Goal: Information Seeking & Learning: Learn about a topic

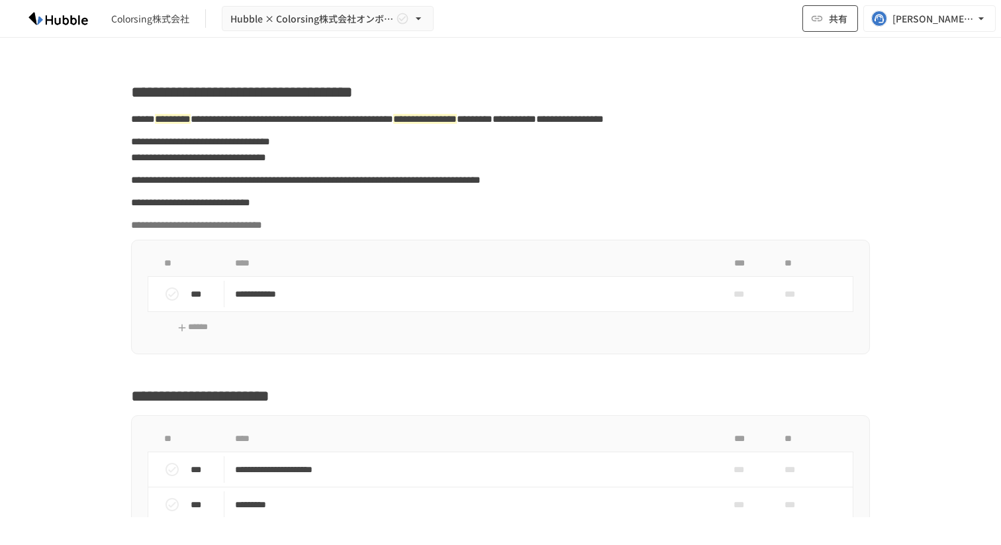
click at [825, 23] on button "共有" at bounding box center [830, 18] width 56 height 26
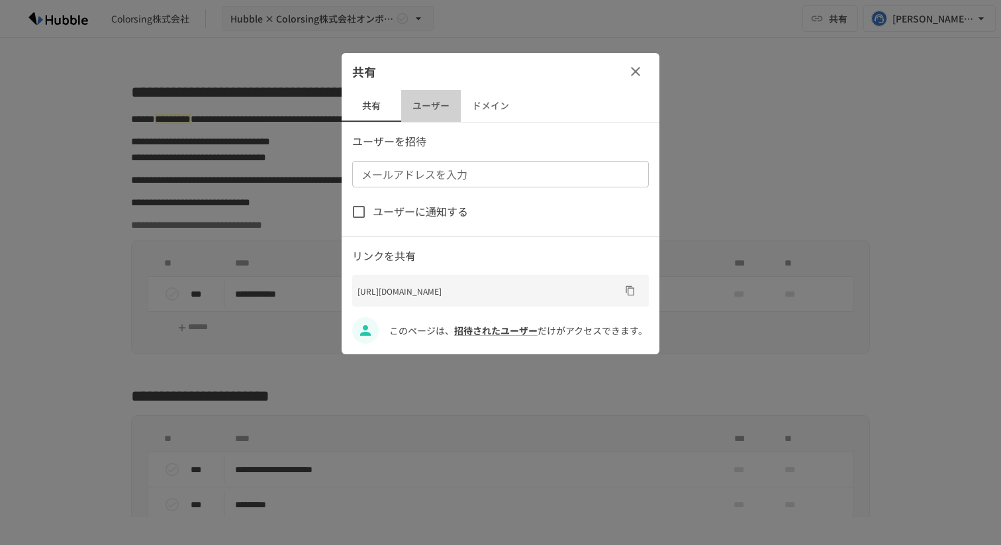
click at [439, 107] on button "ユーザー" at bounding box center [431, 106] width 60 height 32
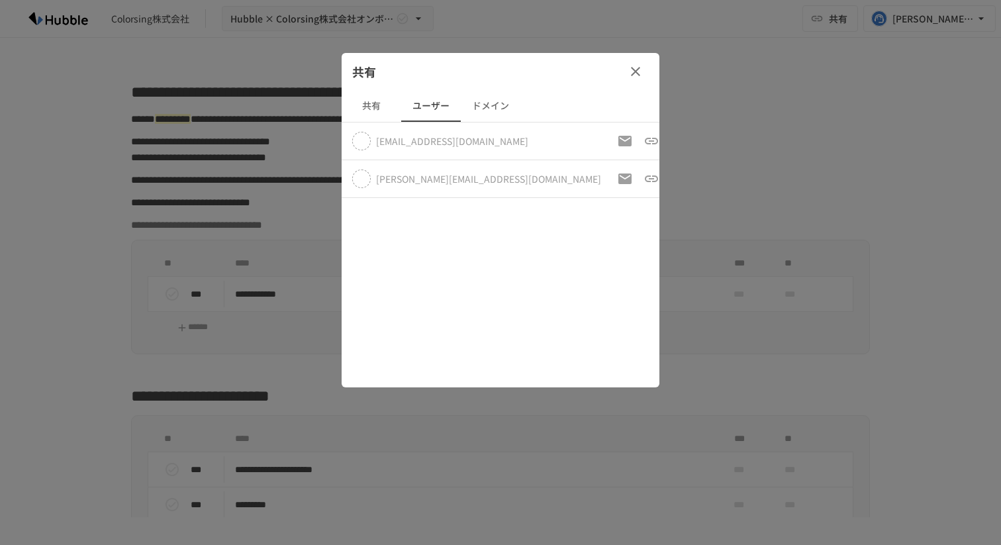
click at [478, 106] on button "ドメイン" at bounding box center [491, 106] width 60 height 32
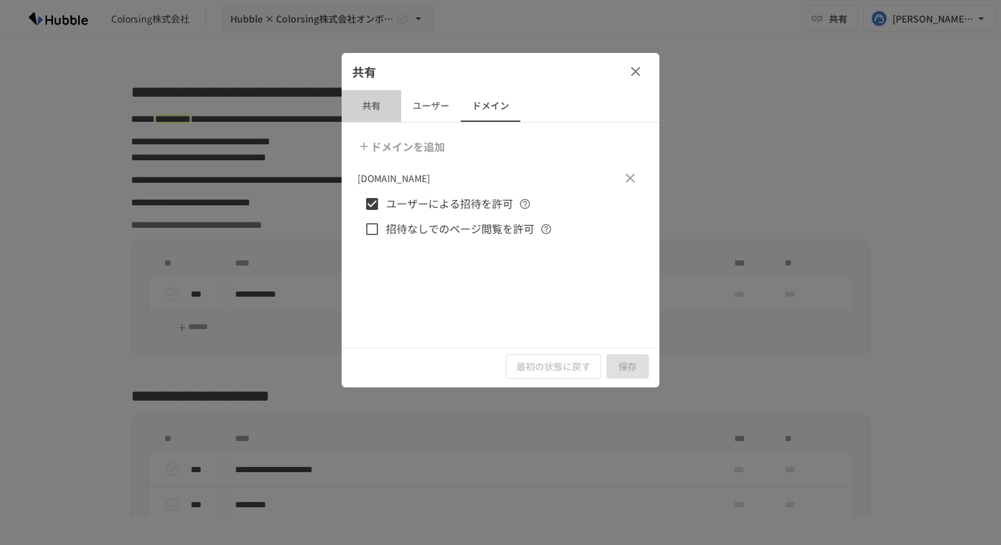
click at [388, 104] on button "共有" at bounding box center [372, 106] width 60 height 32
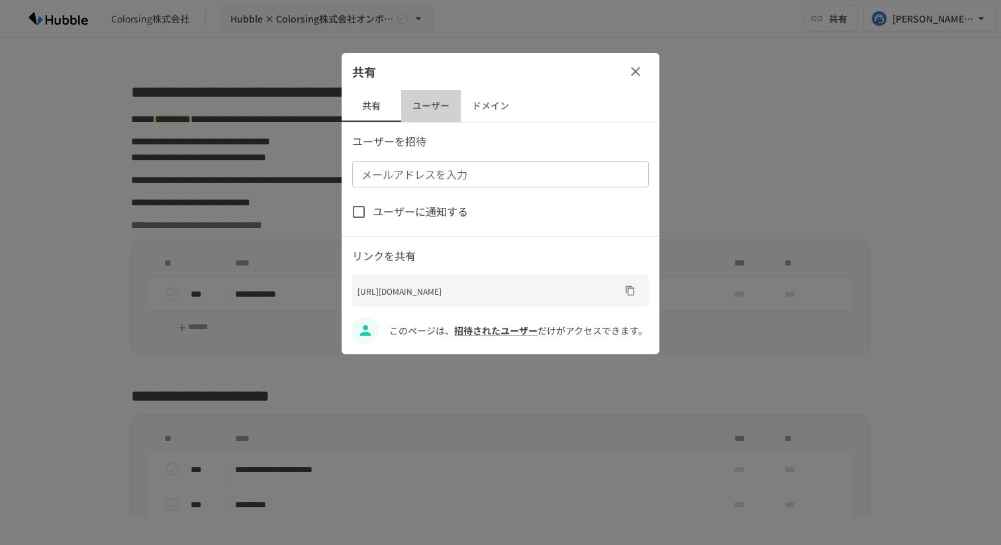
click at [440, 105] on button "ユーザー" at bounding box center [431, 106] width 60 height 32
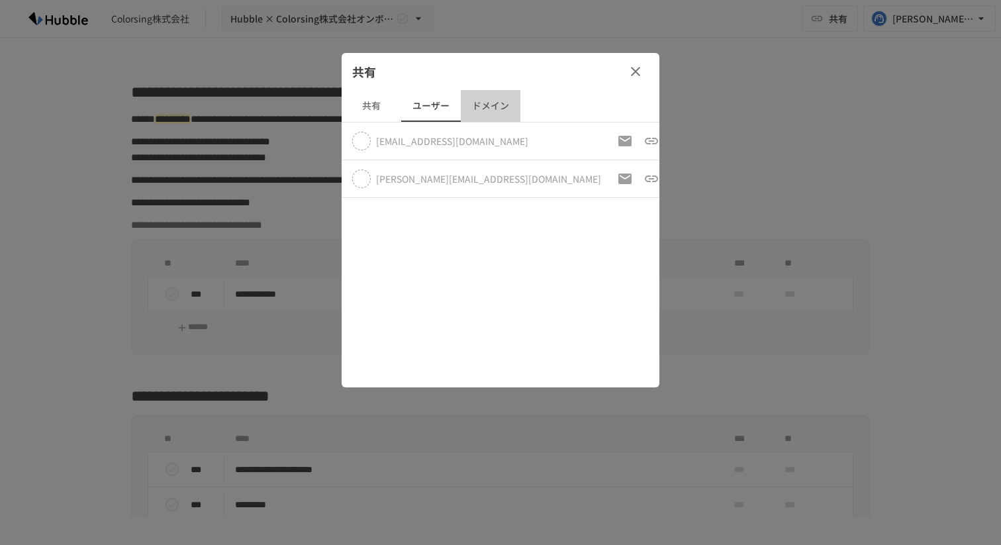
click at [487, 105] on button "ドメイン" at bounding box center [491, 106] width 60 height 32
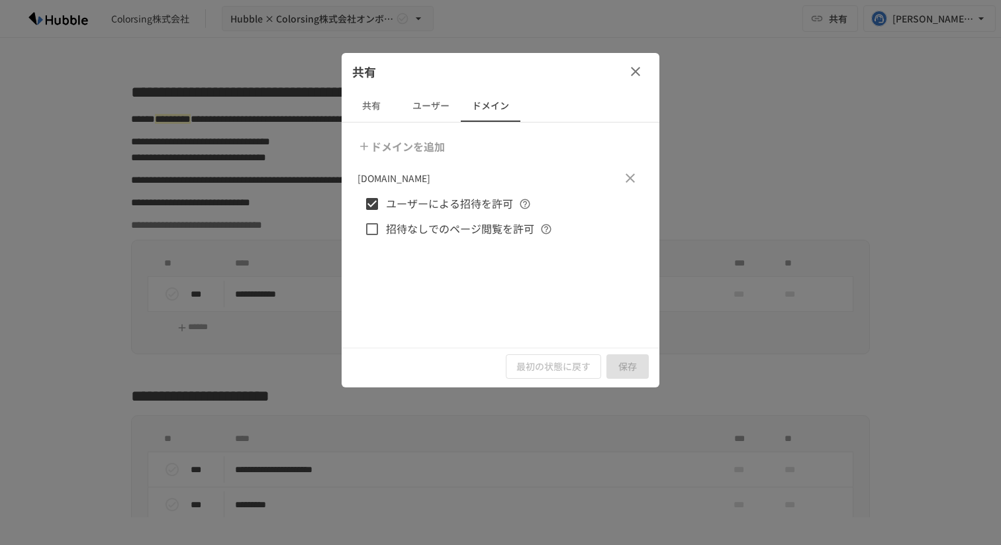
click at [445, 105] on button "ユーザー" at bounding box center [431, 106] width 60 height 32
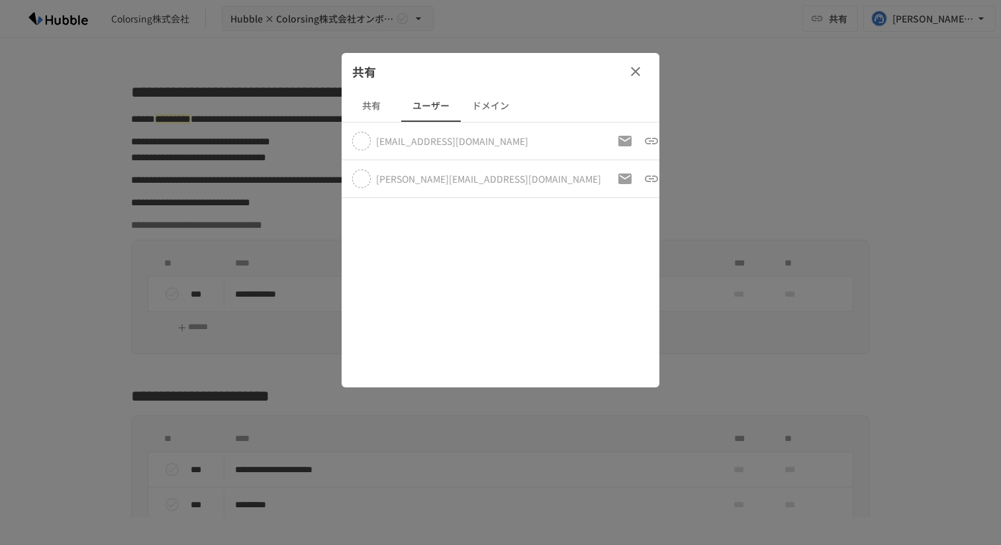
click at [385, 105] on button "共有" at bounding box center [372, 106] width 60 height 32
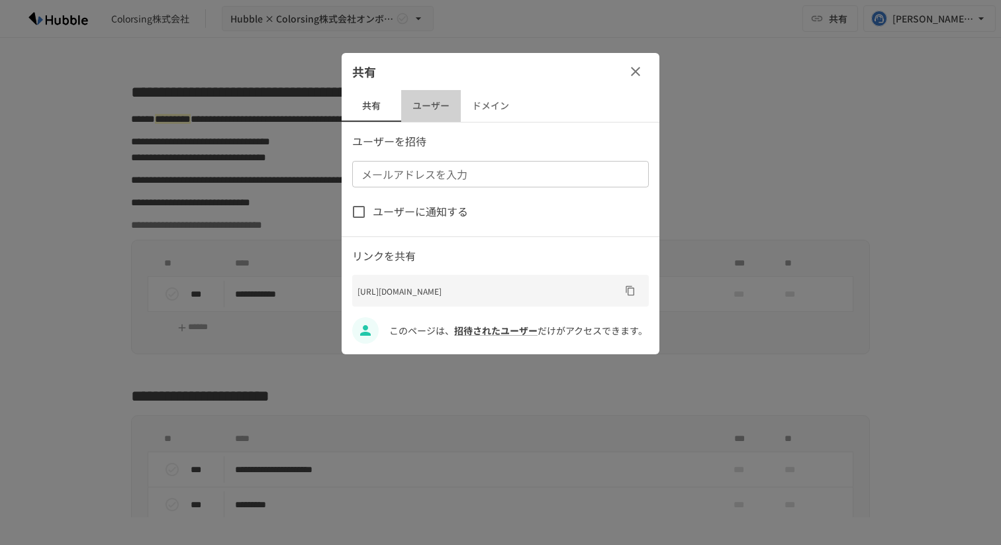
click at [454, 102] on button "ユーザー" at bounding box center [431, 106] width 60 height 32
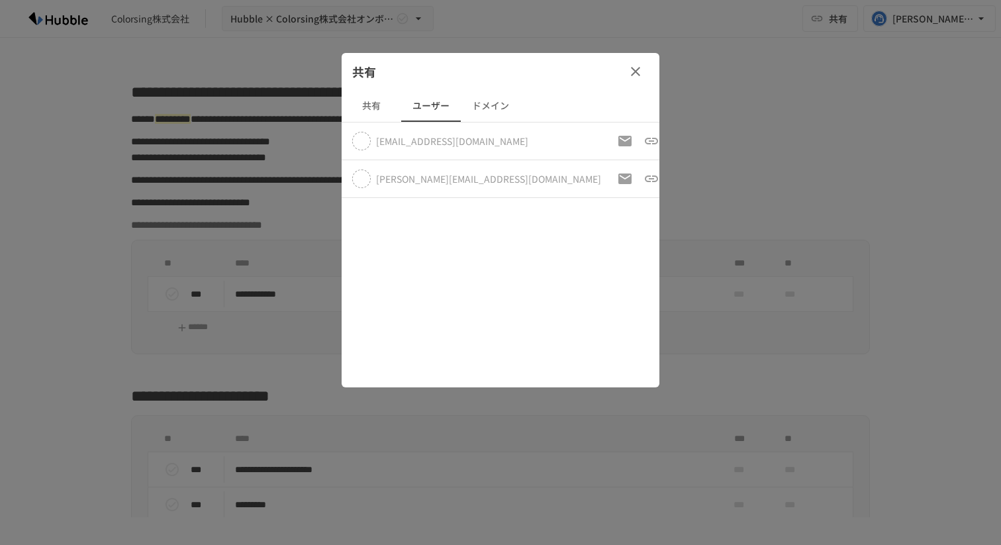
click at [506, 101] on button "ドメイン" at bounding box center [491, 106] width 60 height 32
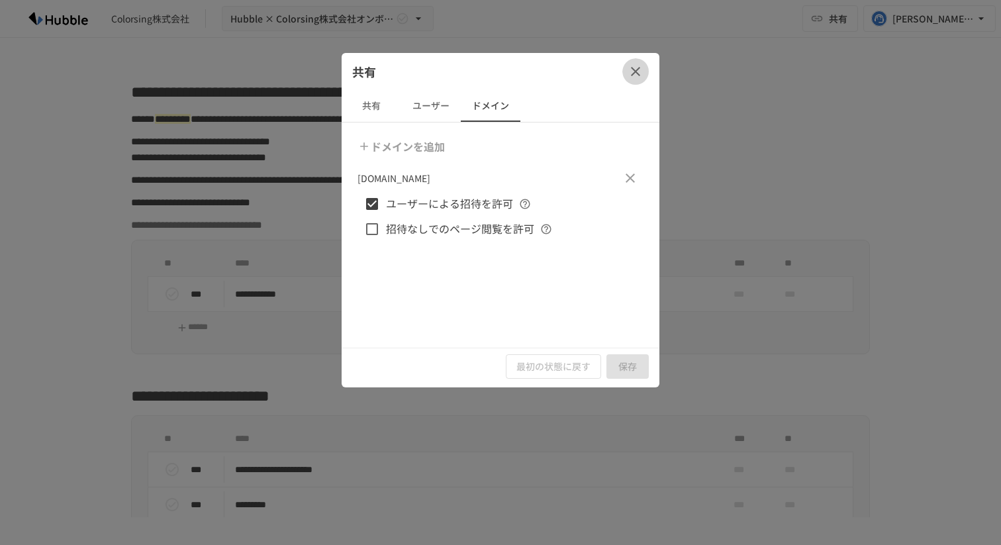
click at [644, 76] on button "button" at bounding box center [635, 71] width 26 height 26
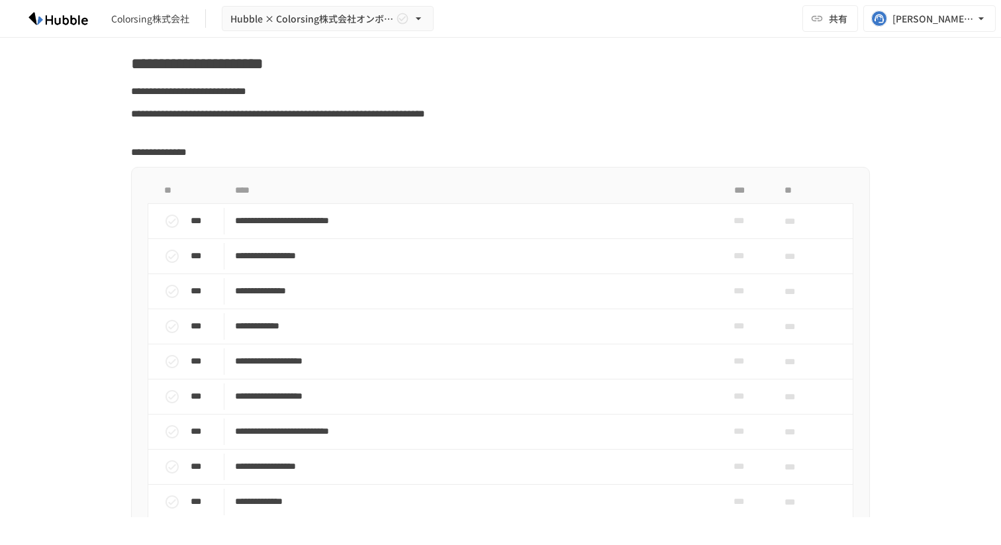
scroll to position [857, 0]
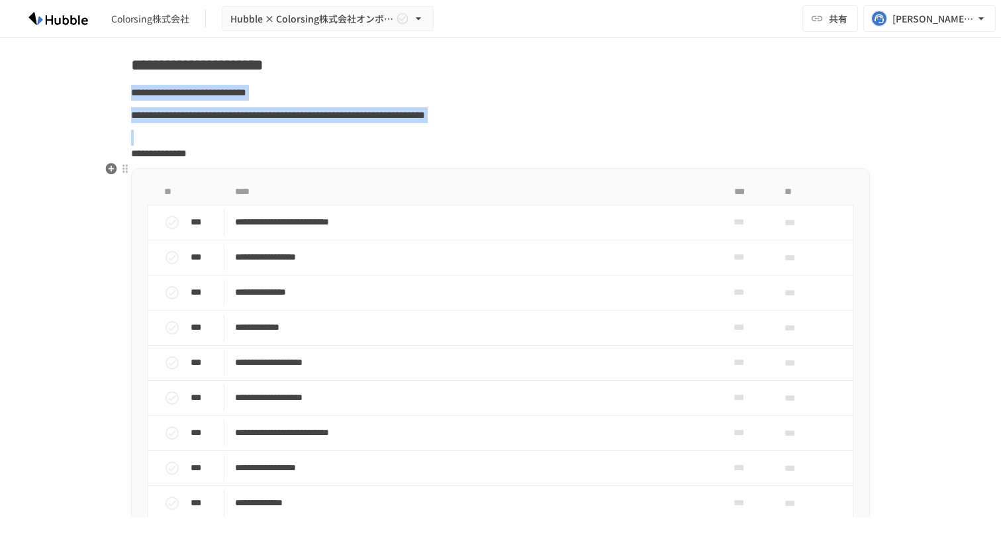
drag, startPoint x: 129, startPoint y: 123, endPoint x: 383, endPoint y: 158, distance: 256.6
click at [425, 120] on span "**********" at bounding box center [278, 115] width 294 height 10
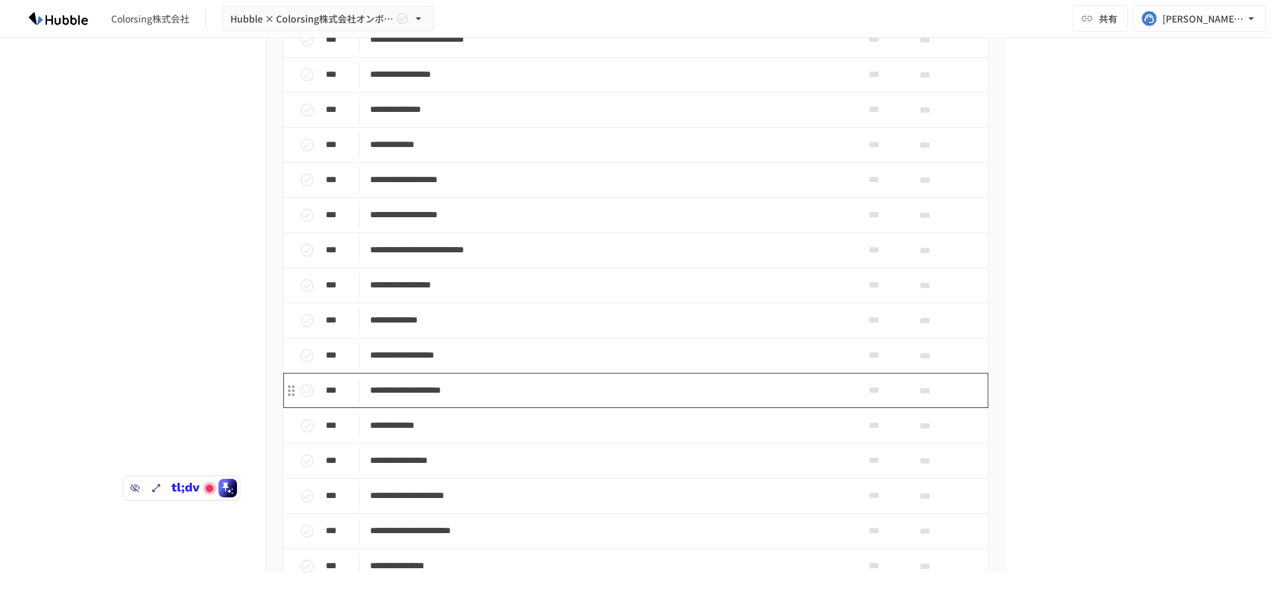
scroll to position [1041, 0]
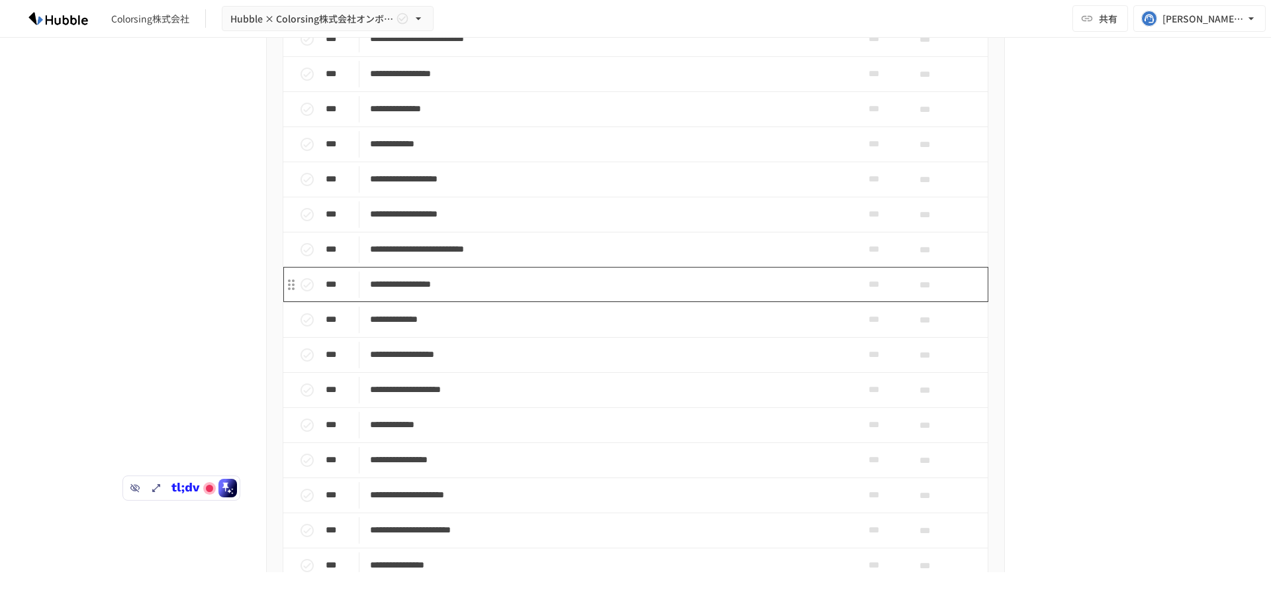
click at [573, 293] on p "**********" at bounding box center [607, 284] width 475 height 17
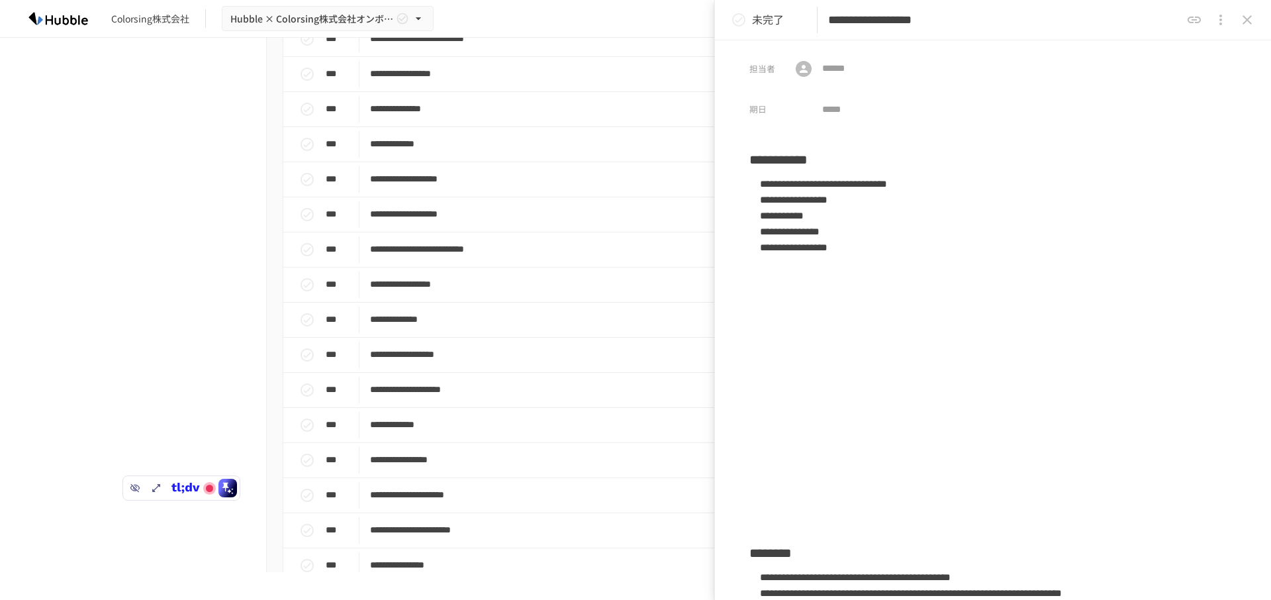
click at [1000, 21] on icon "close drawer" at bounding box center [1247, 20] width 16 height 16
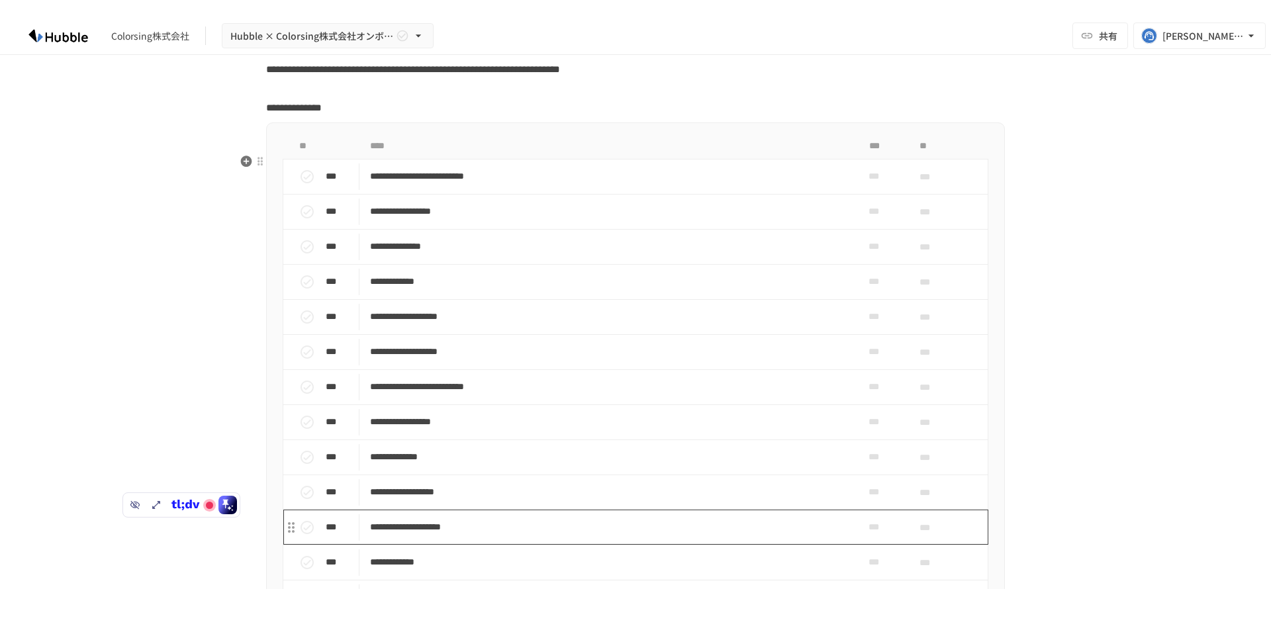
scroll to position [908, 0]
